Goal: Task Accomplishment & Management: Use online tool/utility

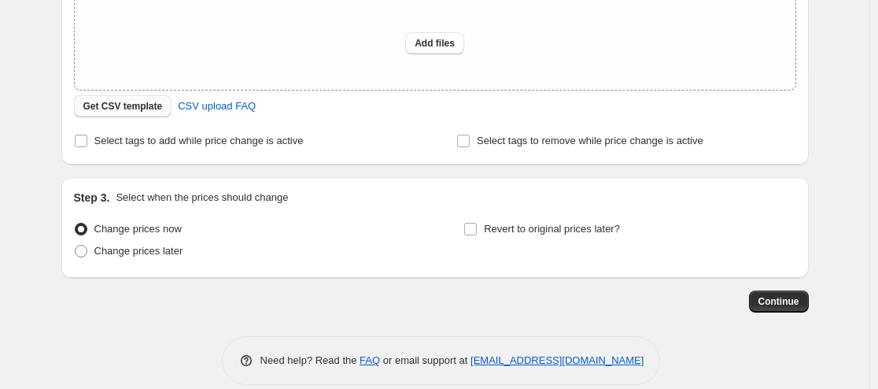
scroll to position [313, 0]
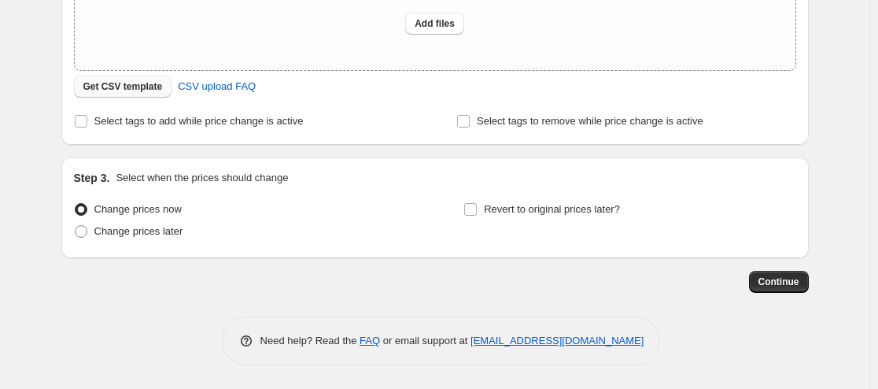
click at [94, 86] on span "Get CSV template" at bounding box center [122, 86] width 79 height 13
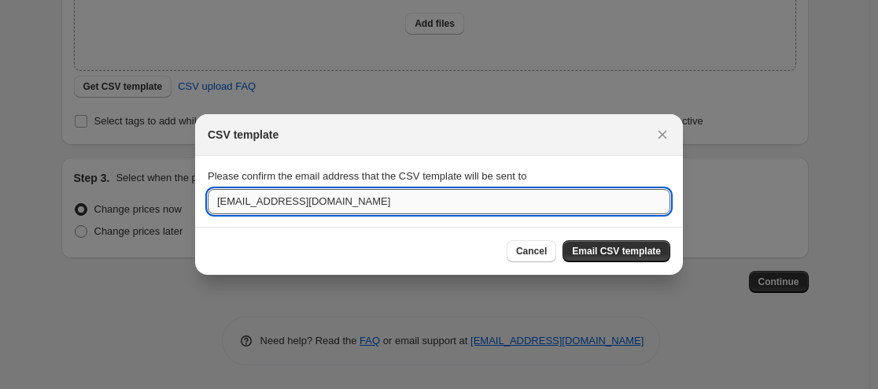
click at [374, 209] on input "maqsood_p@distacart.com" at bounding box center [439, 201] width 463 height 25
drag, startPoint x: 272, startPoint y: 199, endPoint x: 185, endPoint y: 197, distance: 87.3
click at [185, 388] on div "CSV template Please confirm the email address that the CSV template will be sen…" at bounding box center [439, 389] width 878 height 0
type input "products@distacart.com"
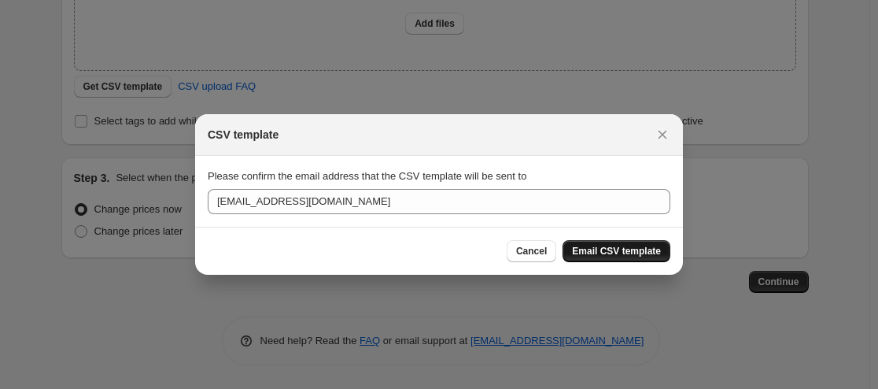
click at [614, 247] on span "Email CSV template" at bounding box center [616, 251] width 89 height 13
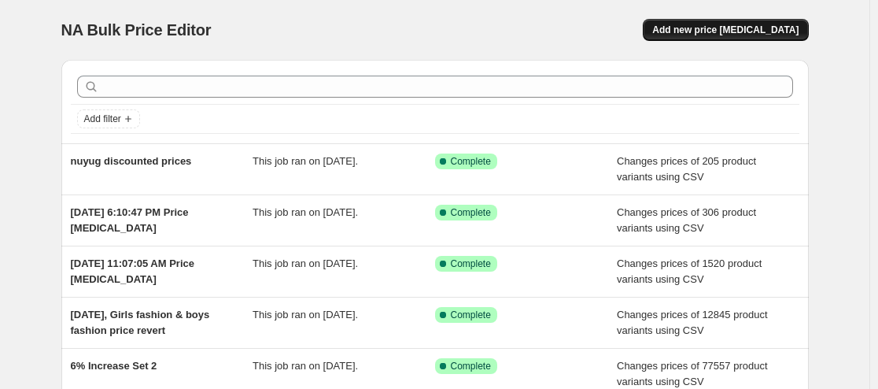
click at [732, 21] on button "Add new price [MEDICAL_DATA]" at bounding box center [725, 30] width 165 height 22
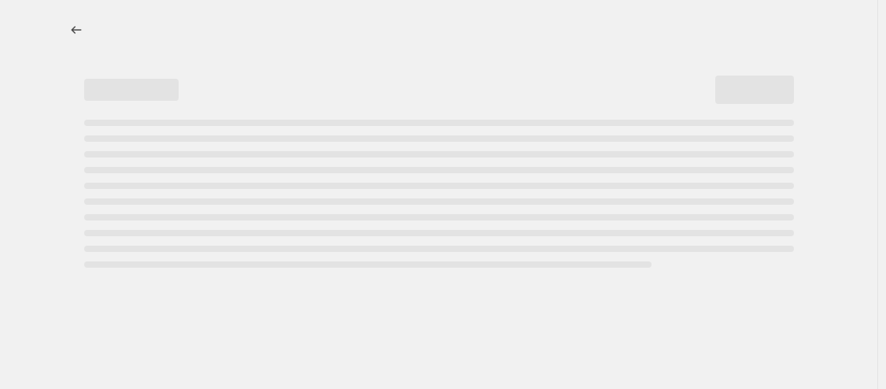
select select "percentage"
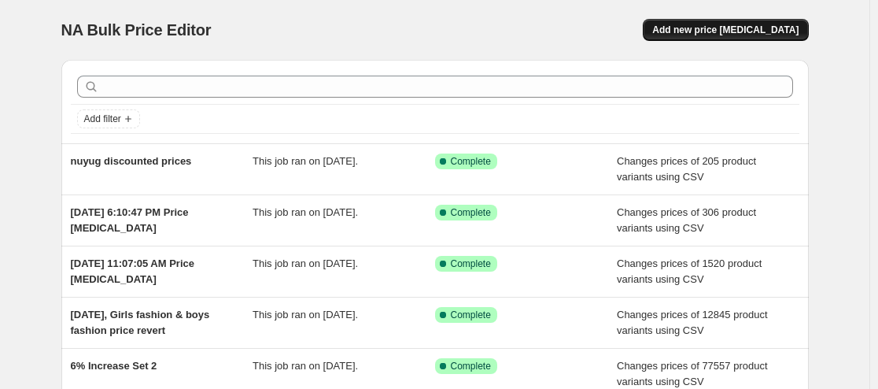
click at [750, 31] on span "Add new price [MEDICAL_DATA]" at bounding box center [725, 30] width 146 height 13
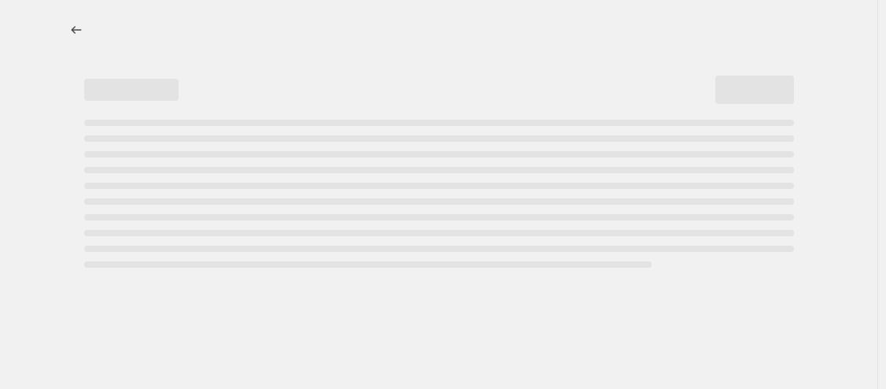
select select "percentage"
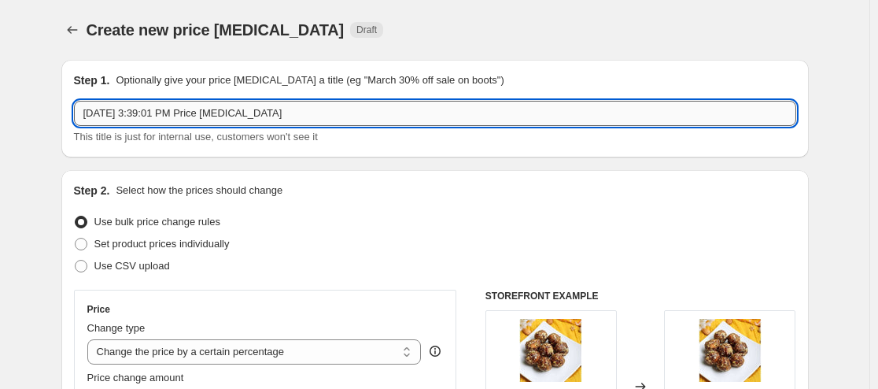
click at [208, 106] on input "[DATE] 3:39:01 PM Price [MEDICAL_DATA]" at bounding box center [435, 113] width 722 height 25
drag, startPoint x: 217, startPoint y: 112, endPoint x: 370, endPoint y: 92, distance: 153.9
click at [370, 92] on div "Step 1. Optionally give your price [MEDICAL_DATA] a title (eg "March 30% off sa…" at bounding box center [435, 108] width 722 height 72
type input "[DATE] 3:39:01 PM [PERSON_NAME] GST"
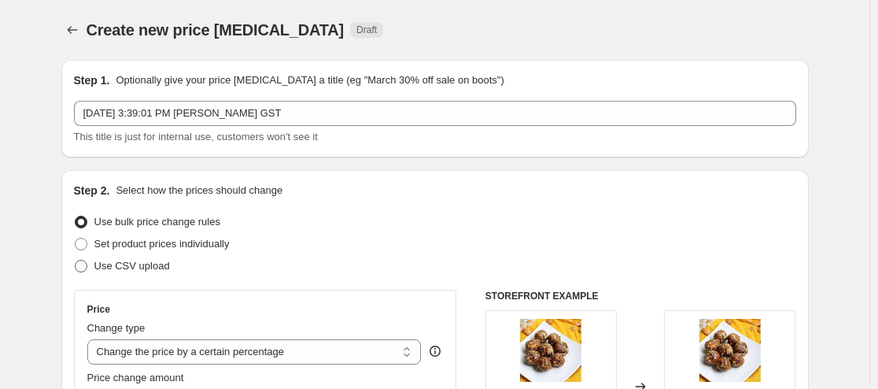
click at [110, 267] on span "Use CSV upload" at bounding box center [132, 266] width 76 height 12
click at [76, 260] on input "Use CSV upload" at bounding box center [75, 260] width 1 height 1
radio input "true"
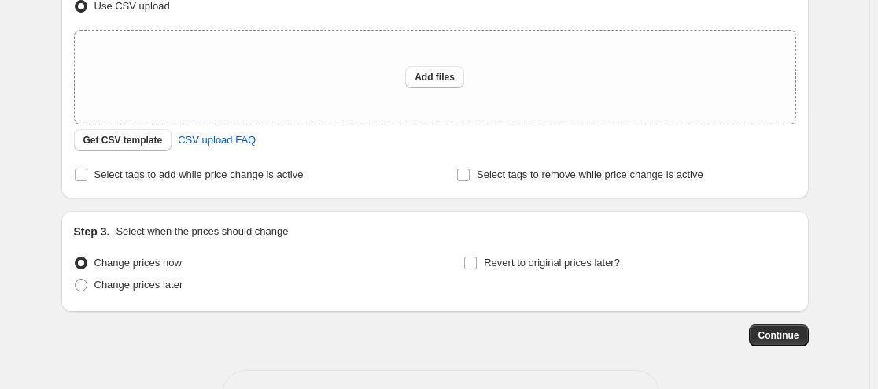
scroll to position [262, 0]
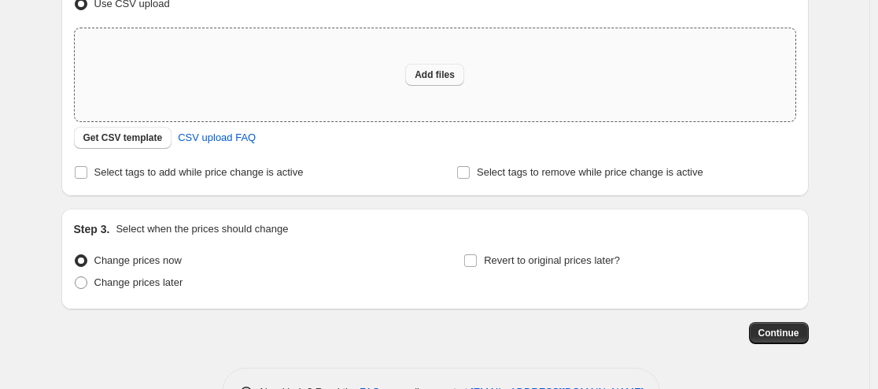
click at [443, 85] on button "Add files" at bounding box center [434, 75] width 59 height 22
type input "C:\fakepath\Untitled spreadsheet - Sheet2 (1).csv"
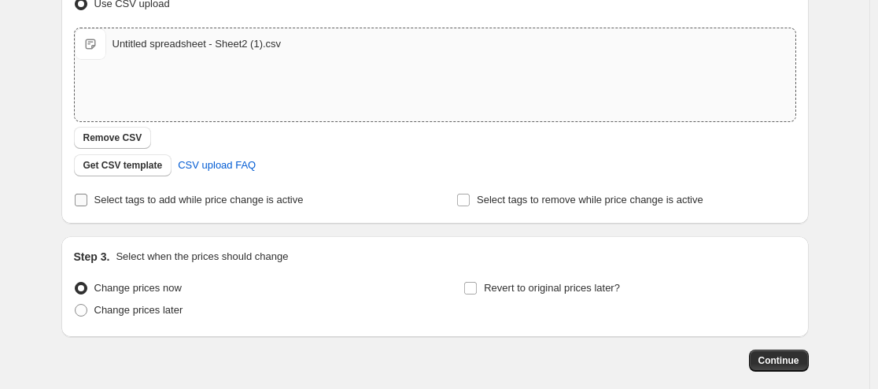
click at [153, 205] on span "Select tags to add while price change is active" at bounding box center [198, 200] width 209 height 12
click at [87, 205] on input "Select tags to add while price change is active" at bounding box center [81, 200] width 13 height 13
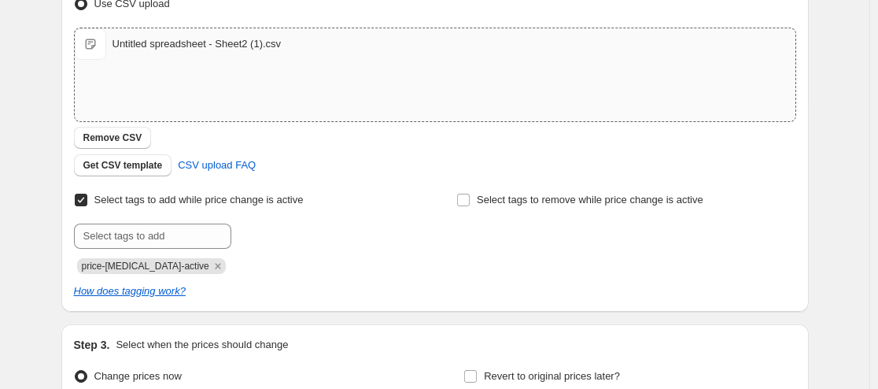
click at [149, 205] on span "Select tags to add while price change is active" at bounding box center [198, 200] width 209 height 12
click at [87, 205] on input "Select tags to add while price change is active" at bounding box center [81, 200] width 13 height 13
checkbox input "false"
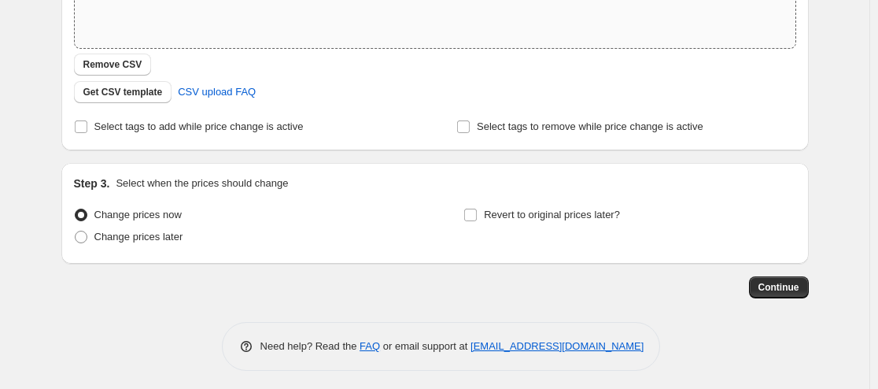
scroll to position [341, 0]
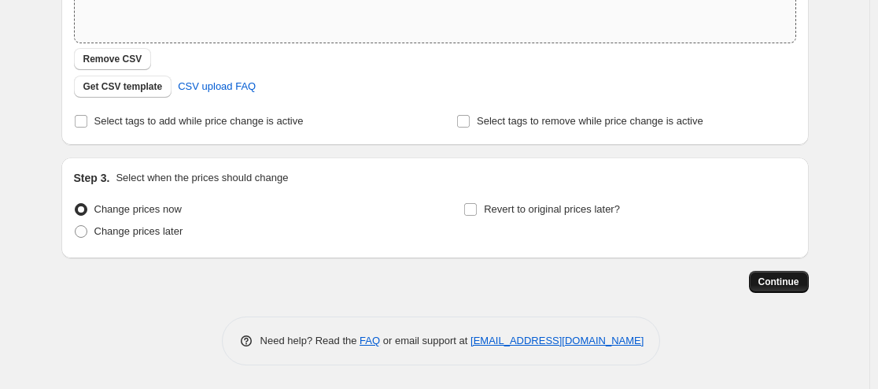
click at [777, 279] on span "Continue" at bounding box center [778, 281] width 41 height 13
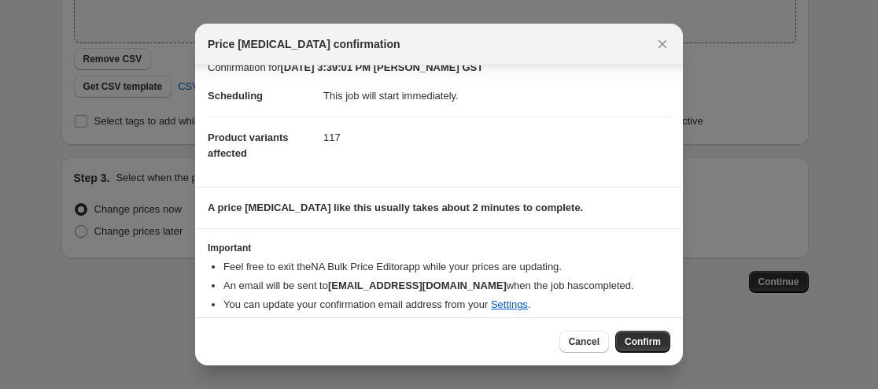
scroll to position [29, 0]
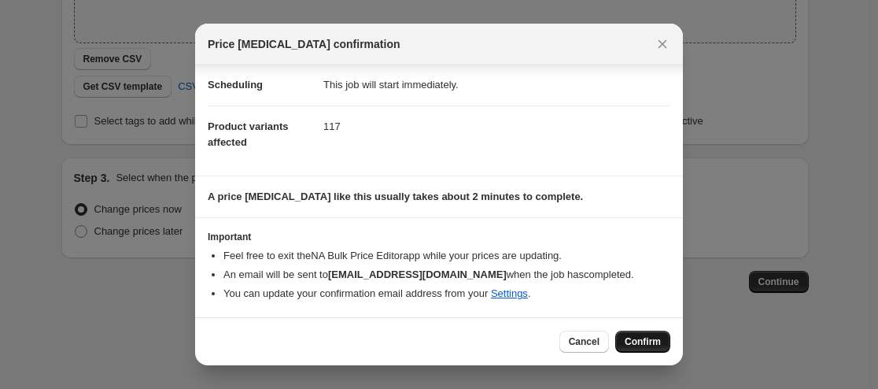
click at [640, 339] on span "Confirm" at bounding box center [643, 341] width 36 height 13
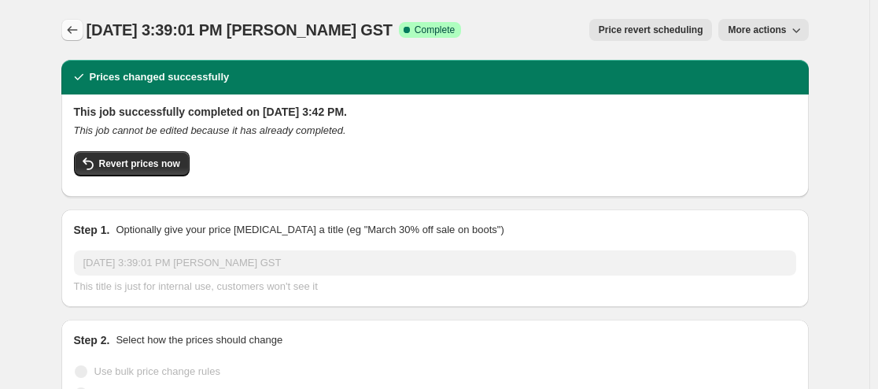
click at [76, 28] on icon "Price change jobs" at bounding box center [73, 30] width 16 height 16
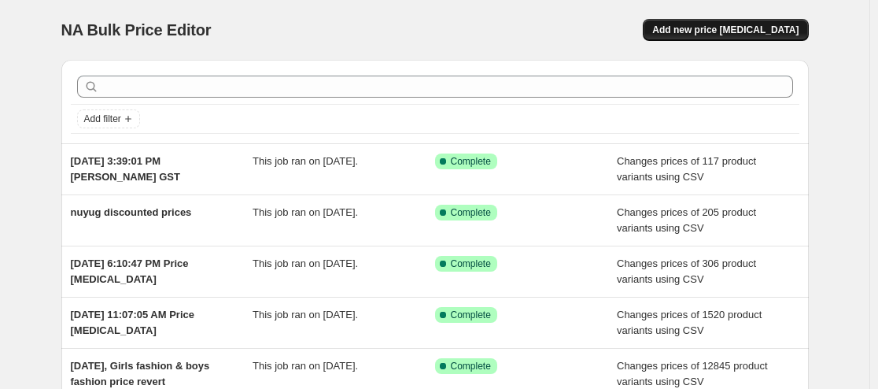
click at [759, 39] on button "Add new price [MEDICAL_DATA]" at bounding box center [725, 30] width 165 height 22
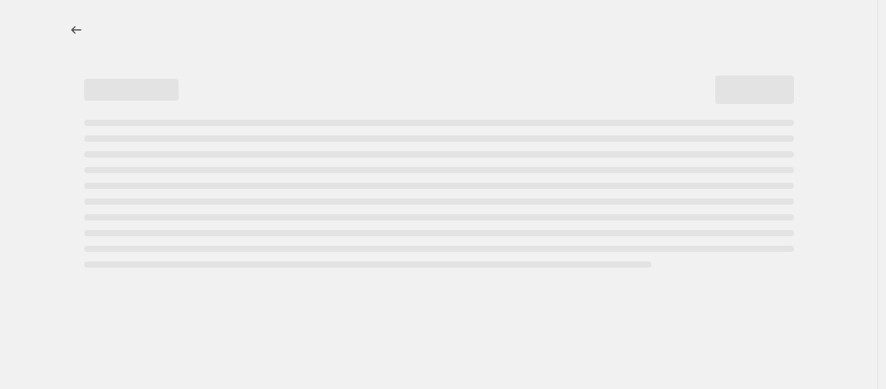
select select "percentage"
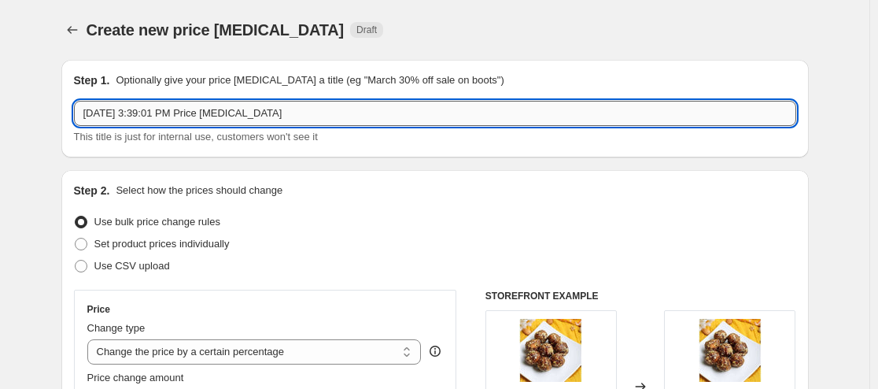
drag, startPoint x: 214, startPoint y: 114, endPoint x: 336, endPoint y: 114, distance: 121.9
click at [336, 114] on input "[DATE] 3:39:01 PM Price [MEDICAL_DATA]" at bounding box center [435, 113] width 722 height 25
paste input "Compare-at price"
type input "[DATE] 3:39:01 PM Rajah Compare-at price"
click at [146, 266] on span "Use CSV upload" at bounding box center [132, 266] width 76 height 12
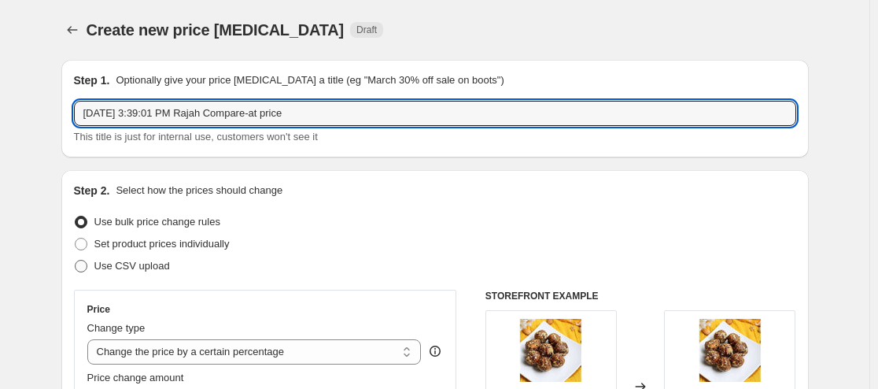
click at [76, 260] on input "Use CSV upload" at bounding box center [75, 260] width 1 height 1
radio input "true"
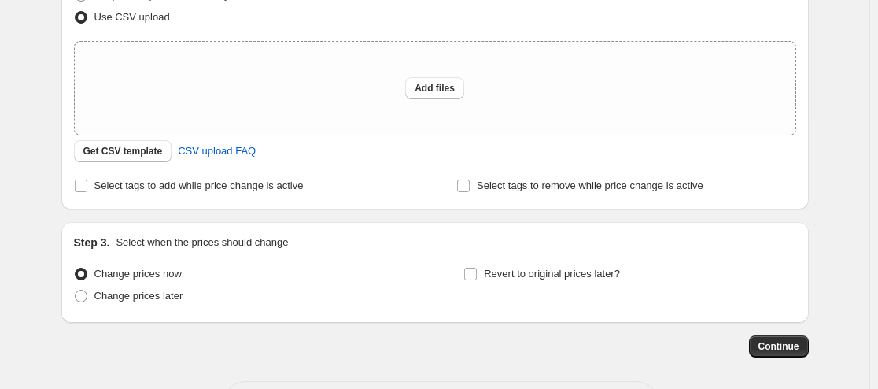
scroll to position [262, 0]
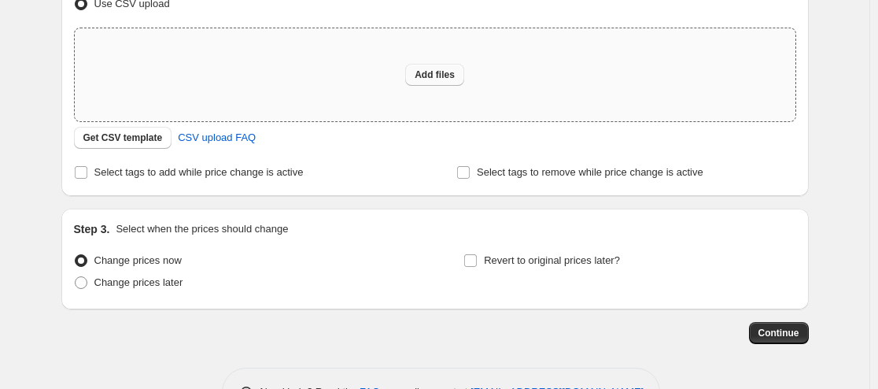
click at [448, 79] on span "Add files" at bounding box center [435, 74] width 40 height 13
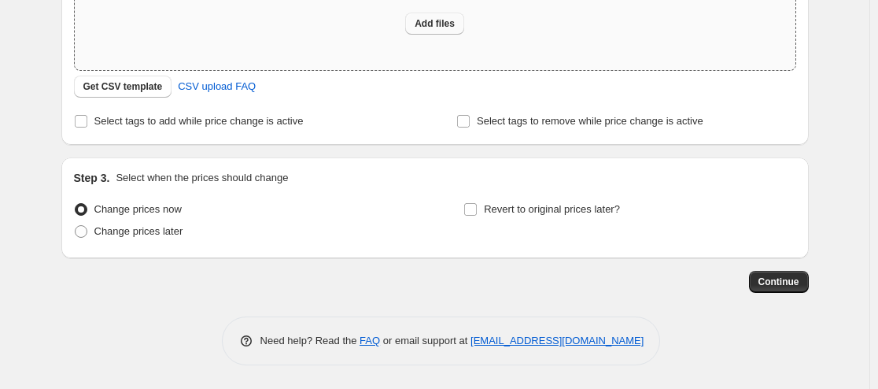
type input "C:\fakepath\Untitled spreadsheet - Sheet2 (2).csv"
click at [426, 30] on button "Add files" at bounding box center [434, 24] width 59 height 22
type input "C:\fakepath\Untitled spreadsheet - Sheet2 (2).csv"
click at [433, 30] on button "Add files" at bounding box center [434, 24] width 59 height 22
type input "C:\fakepath\Untitled spreadsheet - Sheet2 (3).csv"
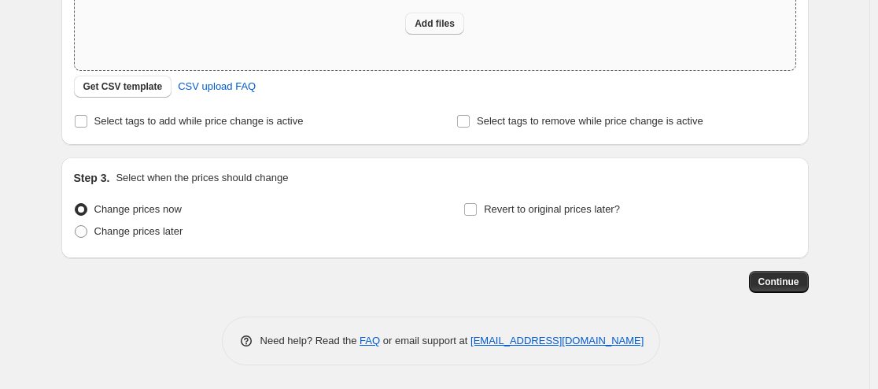
click at [444, 21] on span "Add files" at bounding box center [435, 23] width 40 height 13
type input "C:\fakepath\Untitled spreadsheet - Sheet2 (3).csv"
click at [442, 31] on button "Add files" at bounding box center [434, 24] width 59 height 22
type input "C:\fakepath\Untitled spreadsheet - Sheet2 (4).csv"
click at [439, 17] on button "Add files" at bounding box center [434, 24] width 59 height 22
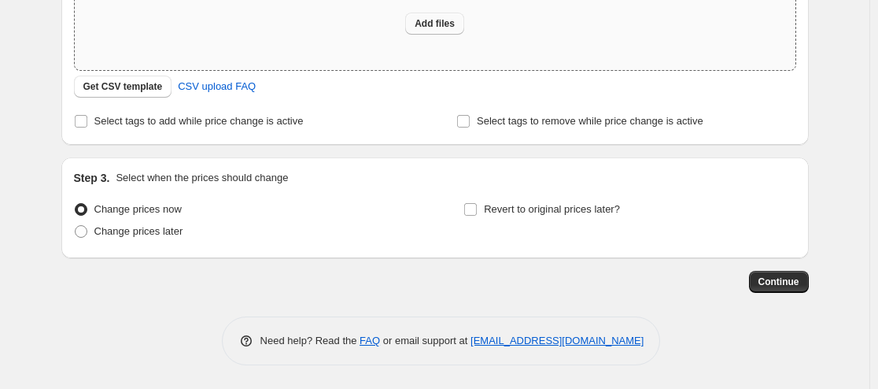
type input "C:\fakepath\Untitled spreadsheet - Sheet2 (5).csv"
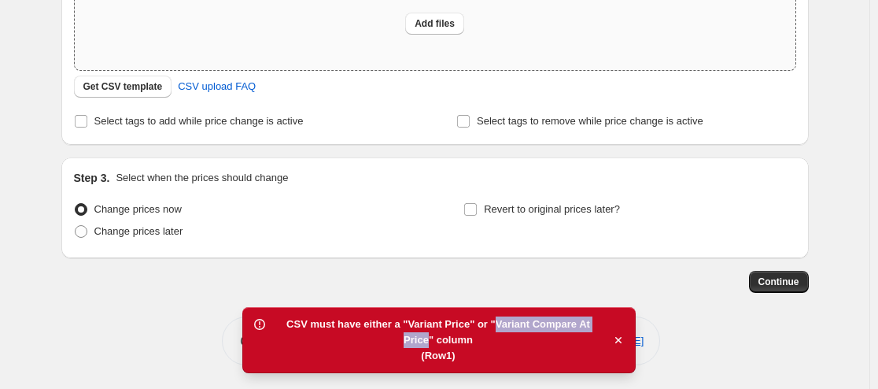
drag, startPoint x: 495, startPoint y: 323, endPoint x: 427, endPoint y: 342, distance: 70.2
click at [427, 342] on div "CSV must have either a "Variant Price" or "Variant Compare At Price" column" at bounding box center [438, 331] width 332 height 31
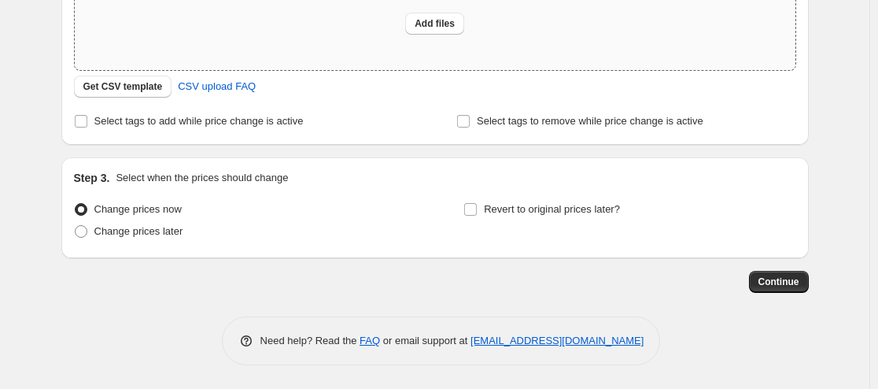
copy div "Variant Compare At Price"
click at [438, 23] on span "Add files" at bounding box center [435, 23] width 40 height 13
type input "C:\fakepath\Untitled spreadsheet - Sheet2 (6).csv"
click at [444, 25] on span "Add files" at bounding box center [435, 23] width 40 height 13
type input "C:\fakepath\Untitled spreadsheet - Sheet2 (7).csv"
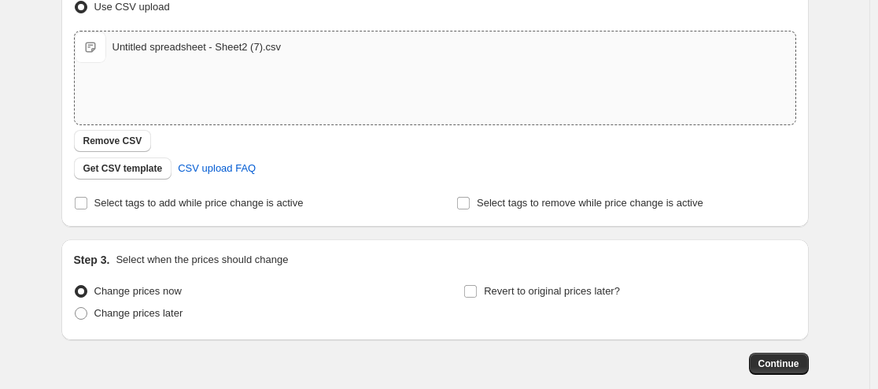
scroll to position [262, 0]
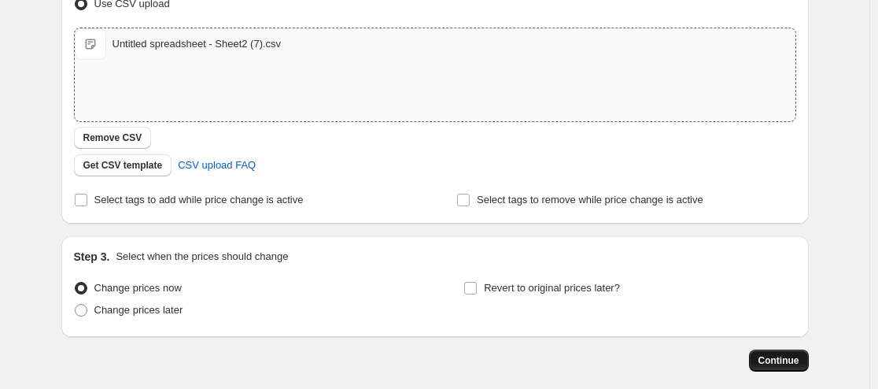
click at [786, 364] on span "Continue" at bounding box center [778, 360] width 41 height 13
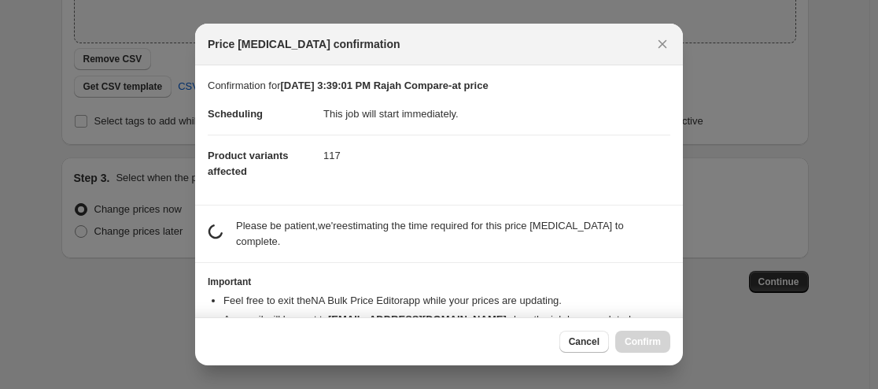
scroll to position [0, 0]
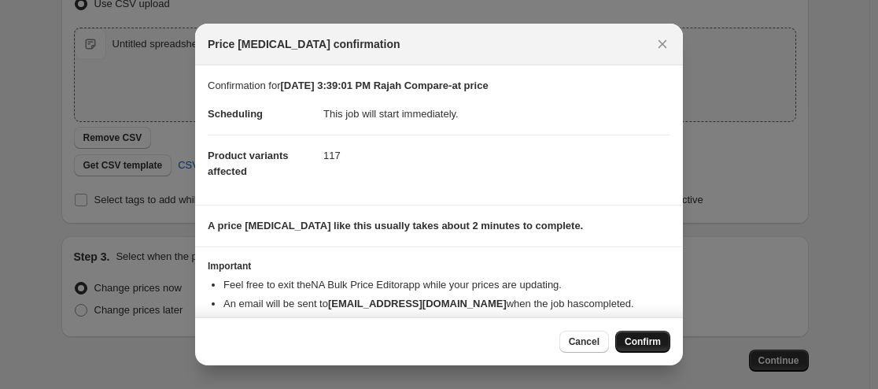
click at [639, 343] on span "Confirm" at bounding box center [643, 341] width 36 height 13
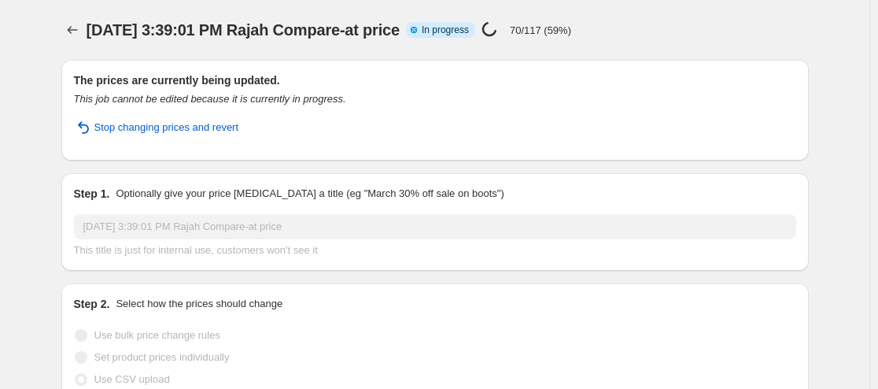
click at [460, 95] on div "This job cannot be edited because it is currently in progress." at bounding box center [435, 99] width 722 height 16
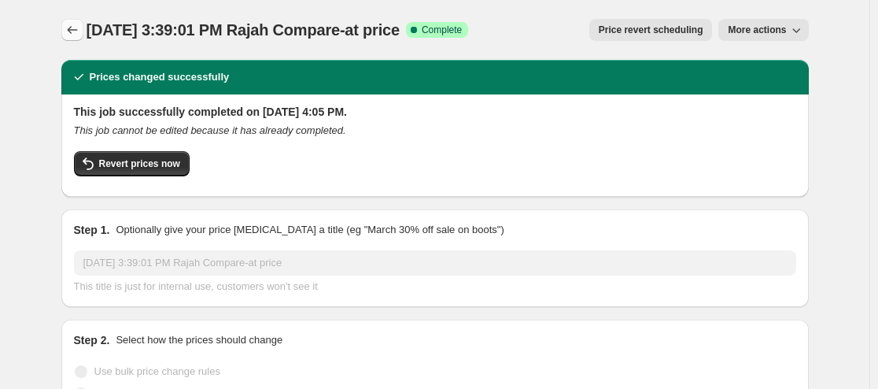
click at [73, 28] on icon "Price change jobs" at bounding box center [73, 30] width 16 height 16
